Goal: Task Accomplishment & Management: Manage account settings

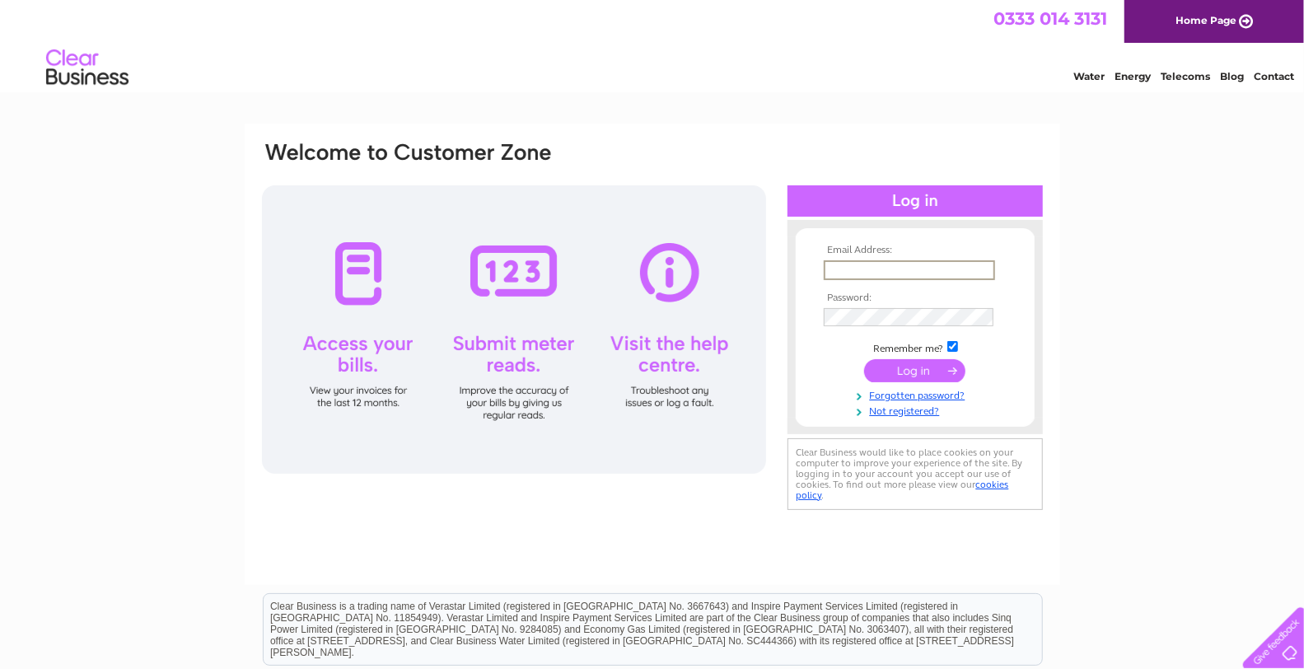
click at [853, 262] on input "text" at bounding box center [909, 270] width 171 height 20
type input "firstcgf@gmail.com"
click at [877, 325] on td at bounding box center [915, 315] width 191 height 27
click at [932, 373] on input "submit" at bounding box center [914, 368] width 101 height 23
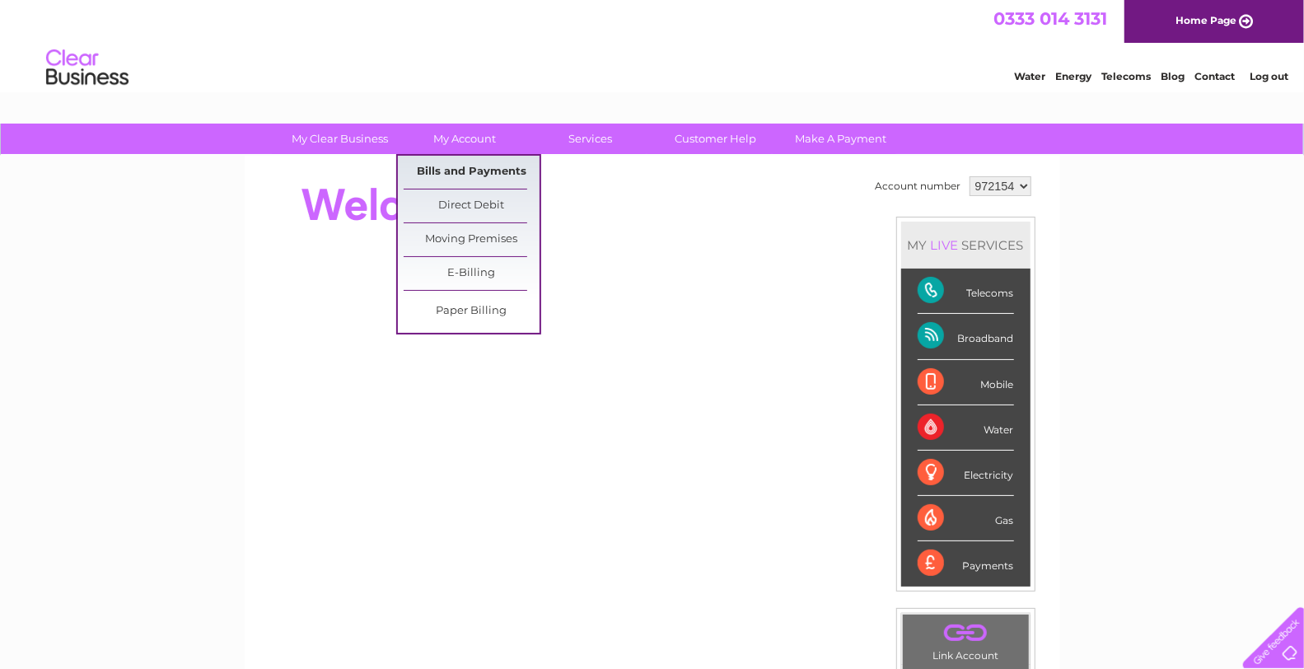
click at [457, 175] on link "Bills and Payments" at bounding box center [472, 172] width 136 height 33
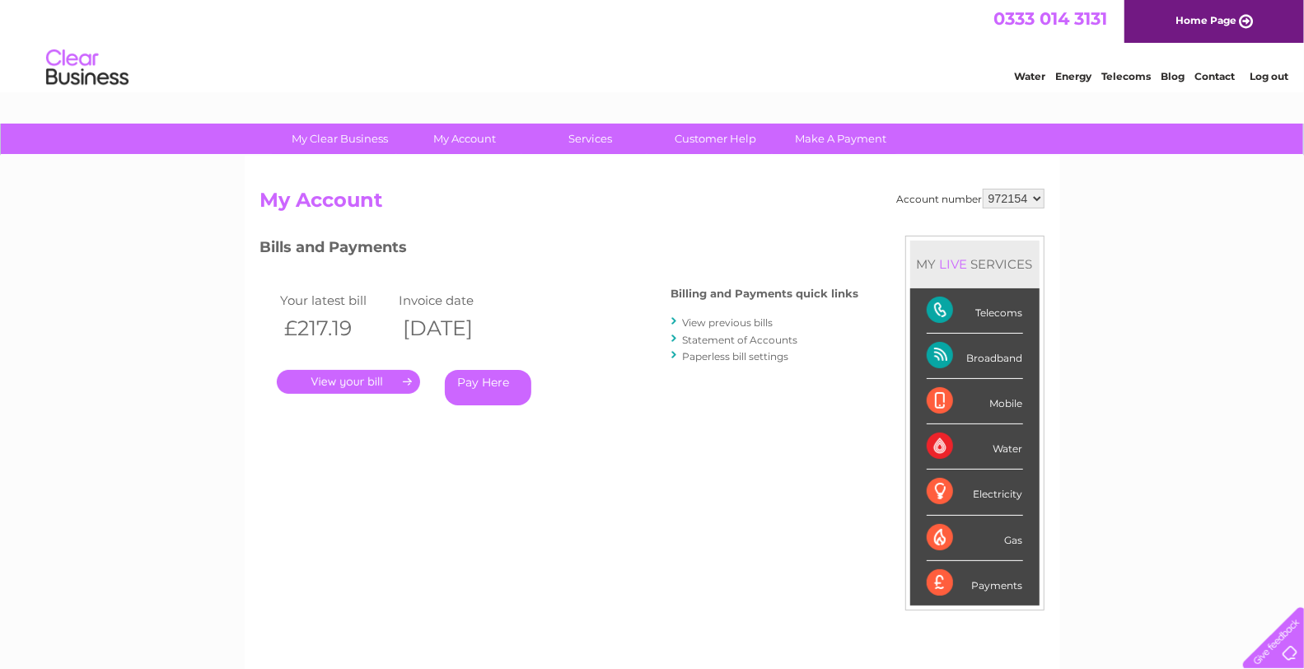
click at [396, 379] on link "." at bounding box center [348, 382] width 143 height 24
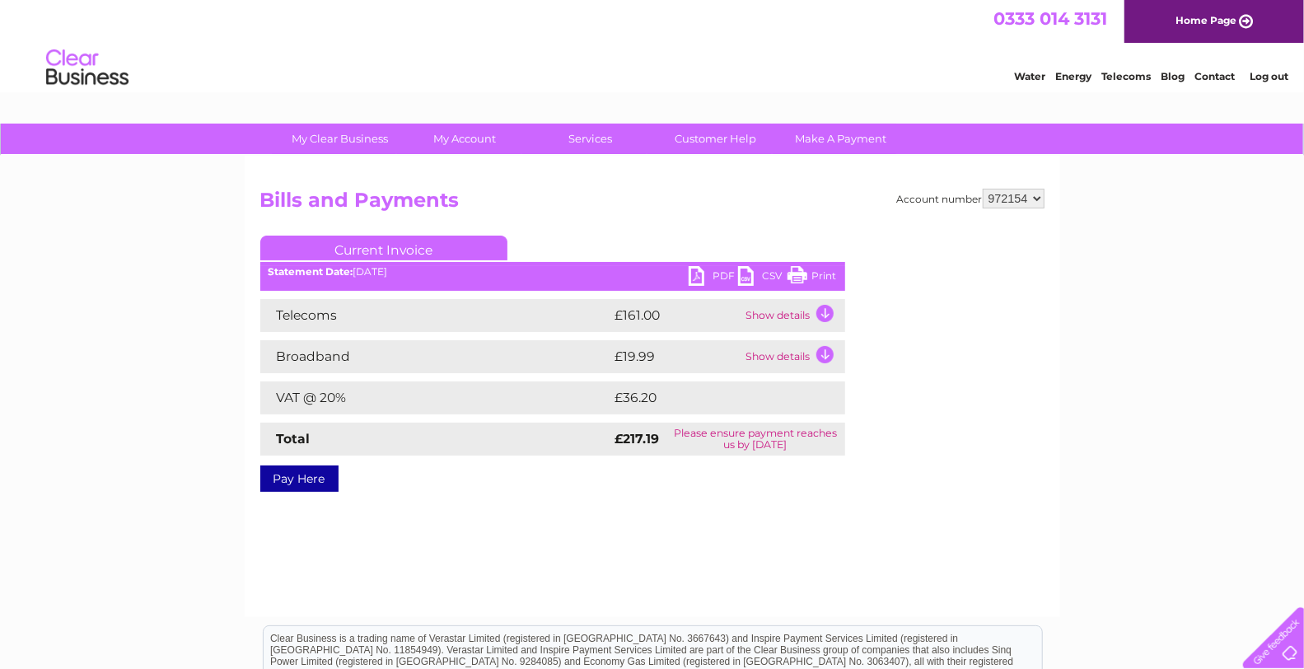
click at [696, 278] on link "PDF" at bounding box center [713, 278] width 49 height 24
click at [1255, 75] on link "Log out" at bounding box center [1268, 76] width 39 height 12
